Goal: Navigation & Orientation: Find specific page/section

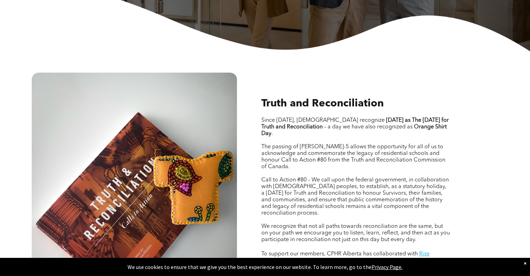
scroll to position [213, 0]
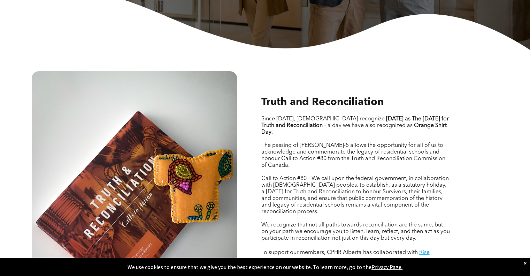
click at [283, 131] on p "Since [DATE], [DEMOGRAPHIC_DATA] recognize [DATE] as The [DATE] for Truth and R…" at bounding box center [355, 126] width 189 height 20
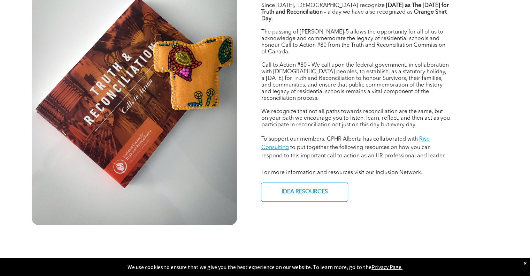
scroll to position [328, 0]
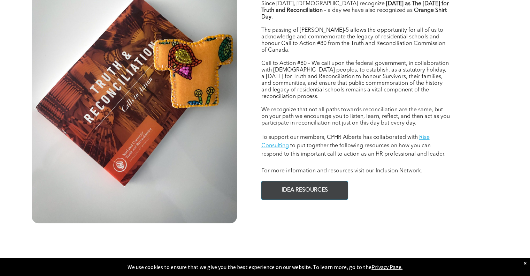
click at [311, 187] on span "IDEA RESOURCES" at bounding box center [304, 190] width 51 height 14
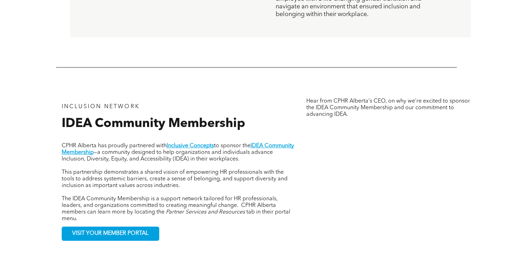
scroll to position [682, 0]
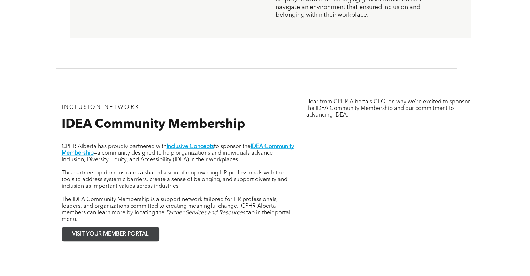
click at [102, 241] on link "VISIT YOUR MEMBER PORTAL" at bounding box center [111, 234] width 98 height 14
